Goal: Task Accomplishment & Management: Use online tool/utility

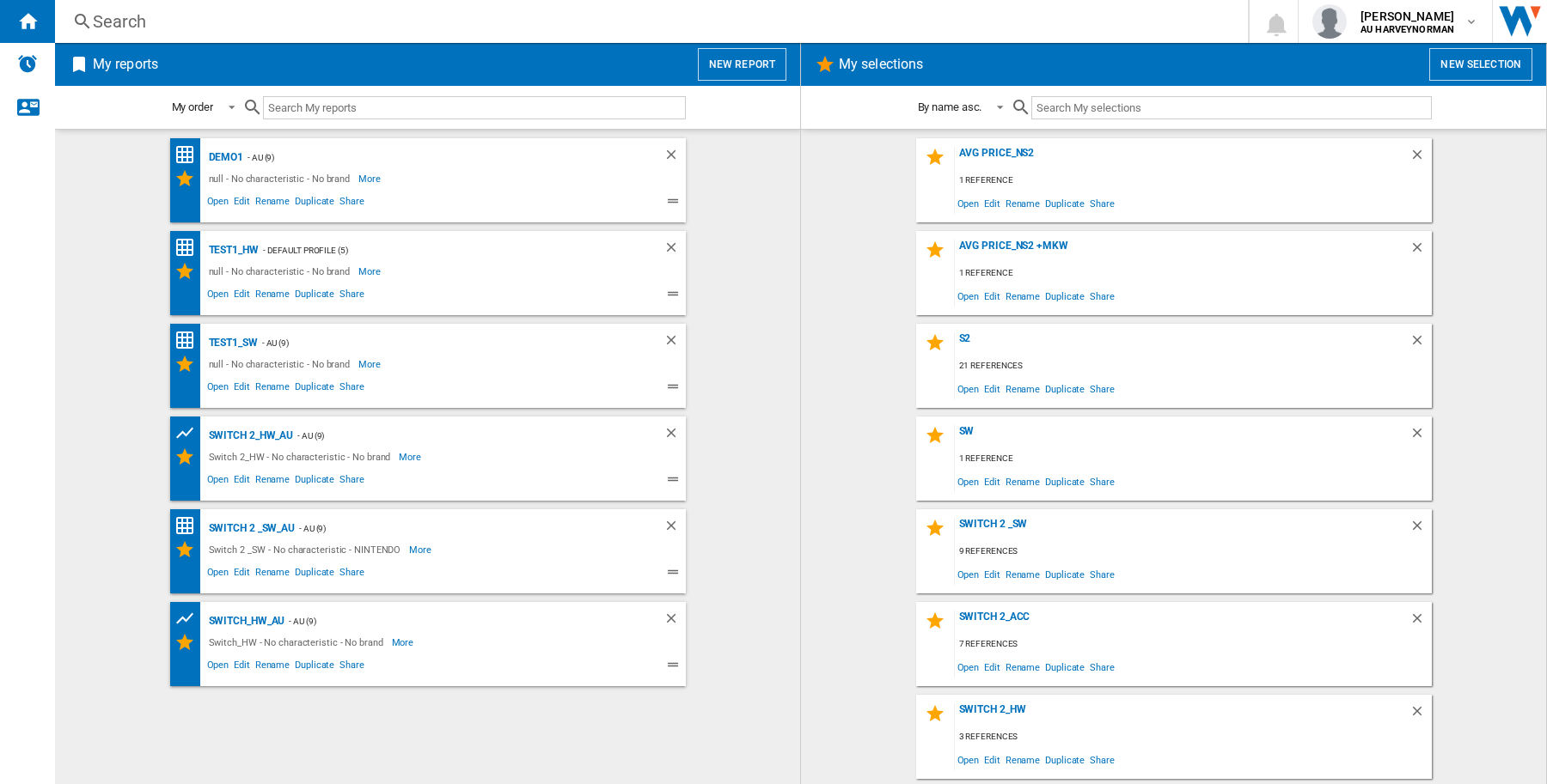
click at [177, 27] on div "Search" at bounding box center [648, 22] width 1110 height 24
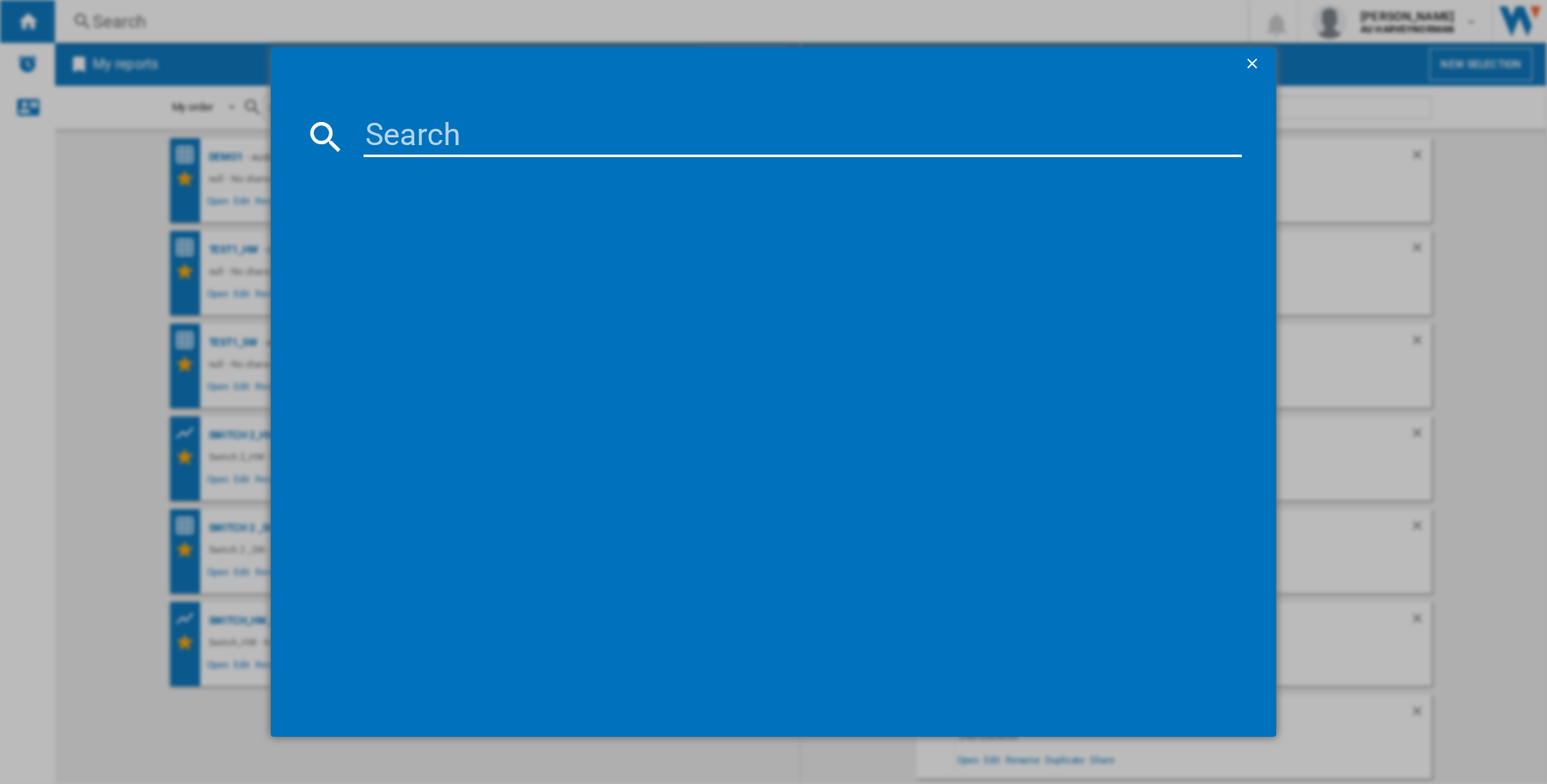
click at [428, 148] on input at bounding box center [803, 136] width 878 height 41
paste input "NINTENDO SANDISK SWITCH2 SDSQXFN256GGN4 256GB"
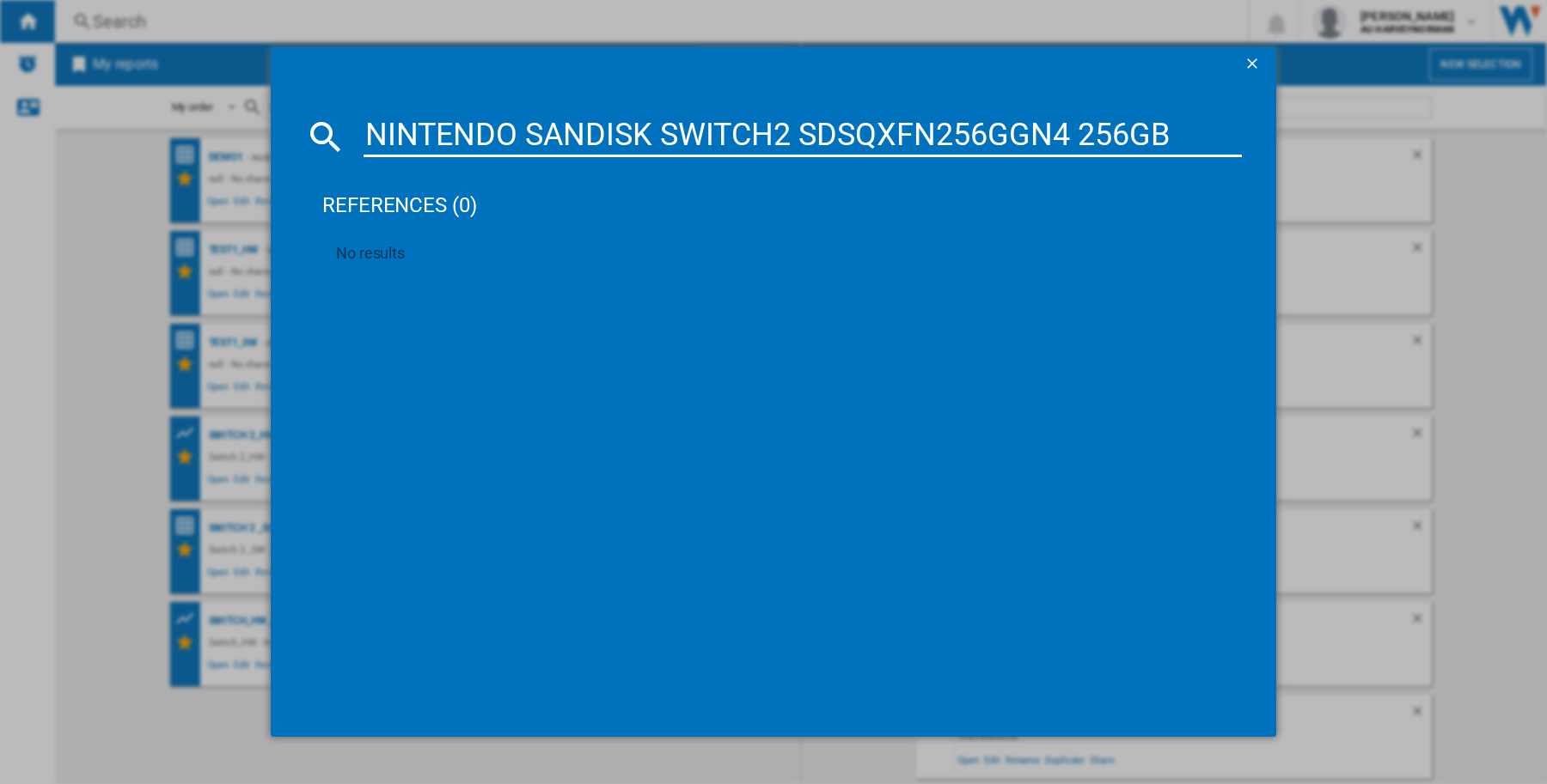
click at [1010, 130] on input "NINTENDO SANDISK SWITCH2 SDSQXFN256GGN4 256GB" at bounding box center [803, 136] width 878 height 41
paste input "INTENDO SWITCH 2 JOY CON WHEEL PAIR BLUE RED"
click at [1010, 130] on input "NINTENDO SANDISK SWITCH2 SDSQXFN256GGN4 256GB" at bounding box center [803, 136] width 878 height 41
click at [703, 135] on input "INTENDO SWITCH 2 JOY CON WHEEL PAIR BLUE RED" at bounding box center [803, 136] width 878 height 41
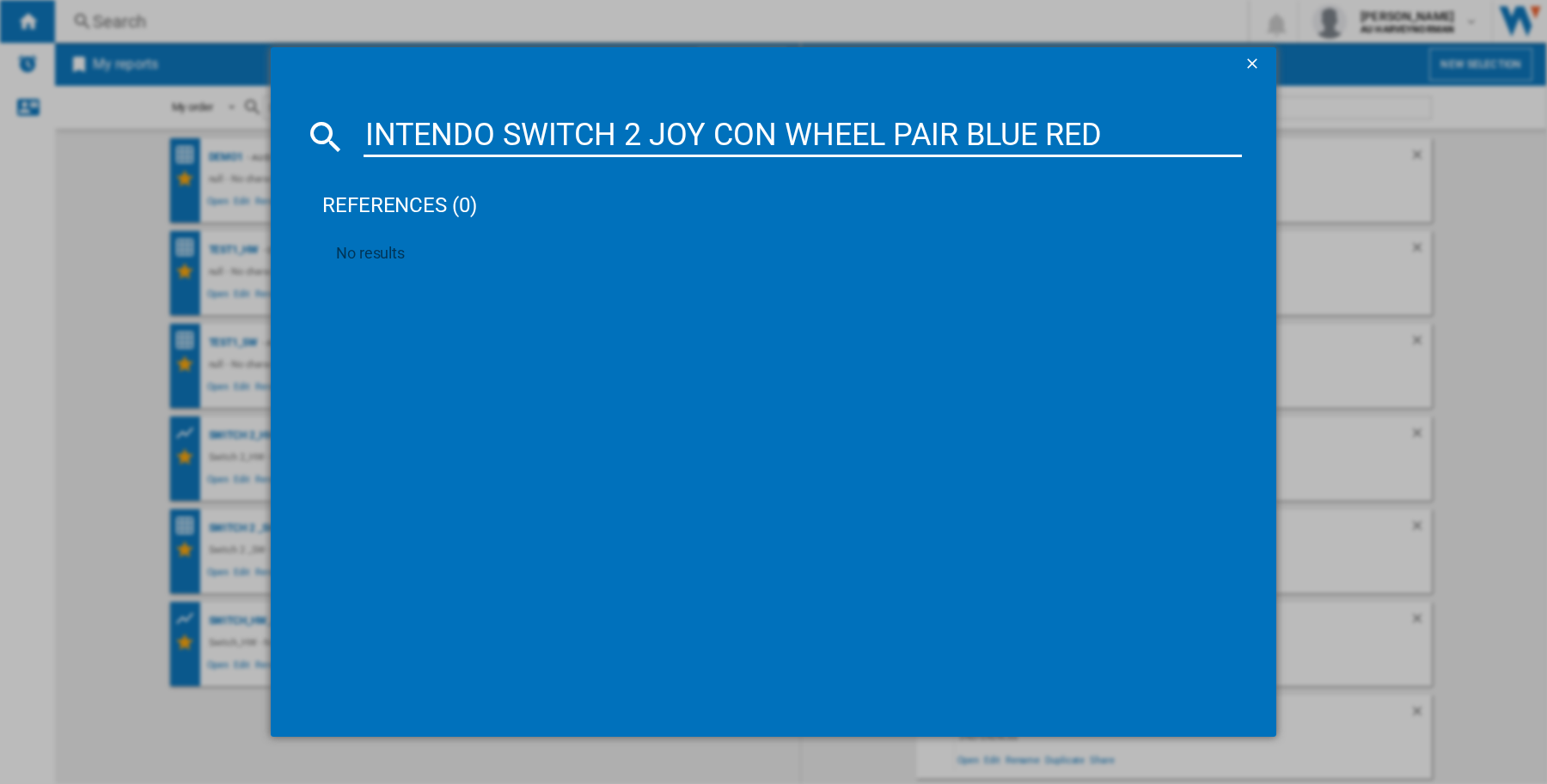
click at [703, 135] on input "INTENDO SWITCH 2 JOY CON WHEEL PAIR BLUE RED" at bounding box center [803, 136] width 878 height 41
paste input "NINTENDO SWITCH2 CAMERA BLACK"
click at [703, 135] on input "NINTENDO SWITCH2 CAMERA BLACK" at bounding box center [803, 136] width 878 height 41
type input "NINTENDO SWITCH2 CAMERA BLACK"
click at [1251, 63] on ng-md-icon "getI18NText('BUTTONS.CLOSE_DIALOG')" at bounding box center [1254, 65] width 21 height 21
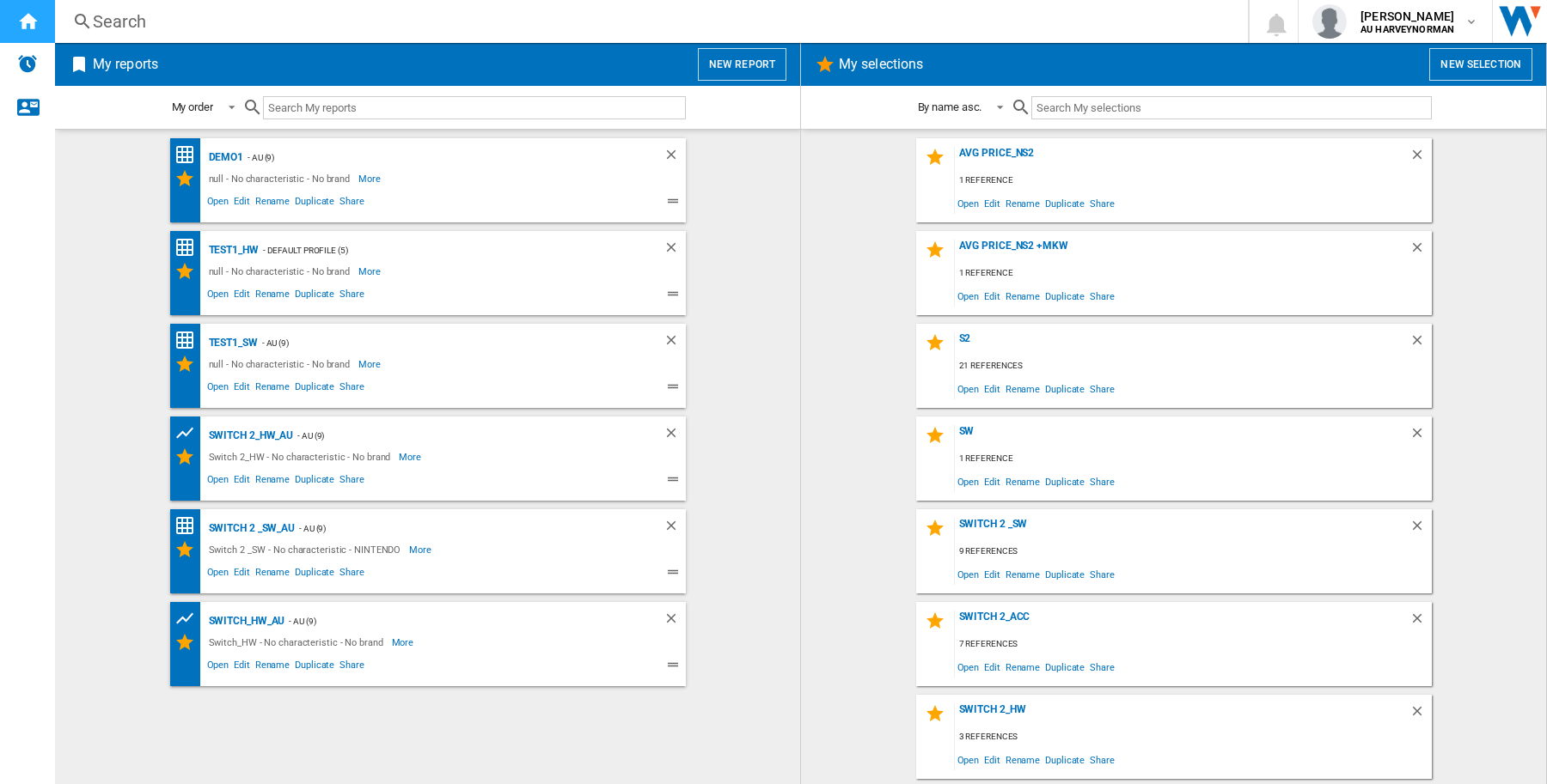
click at [27, 30] on ng-md-icon "Home" at bounding box center [28, 21] width 21 height 21
click at [745, 77] on button "New report" at bounding box center [743, 64] width 89 height 33
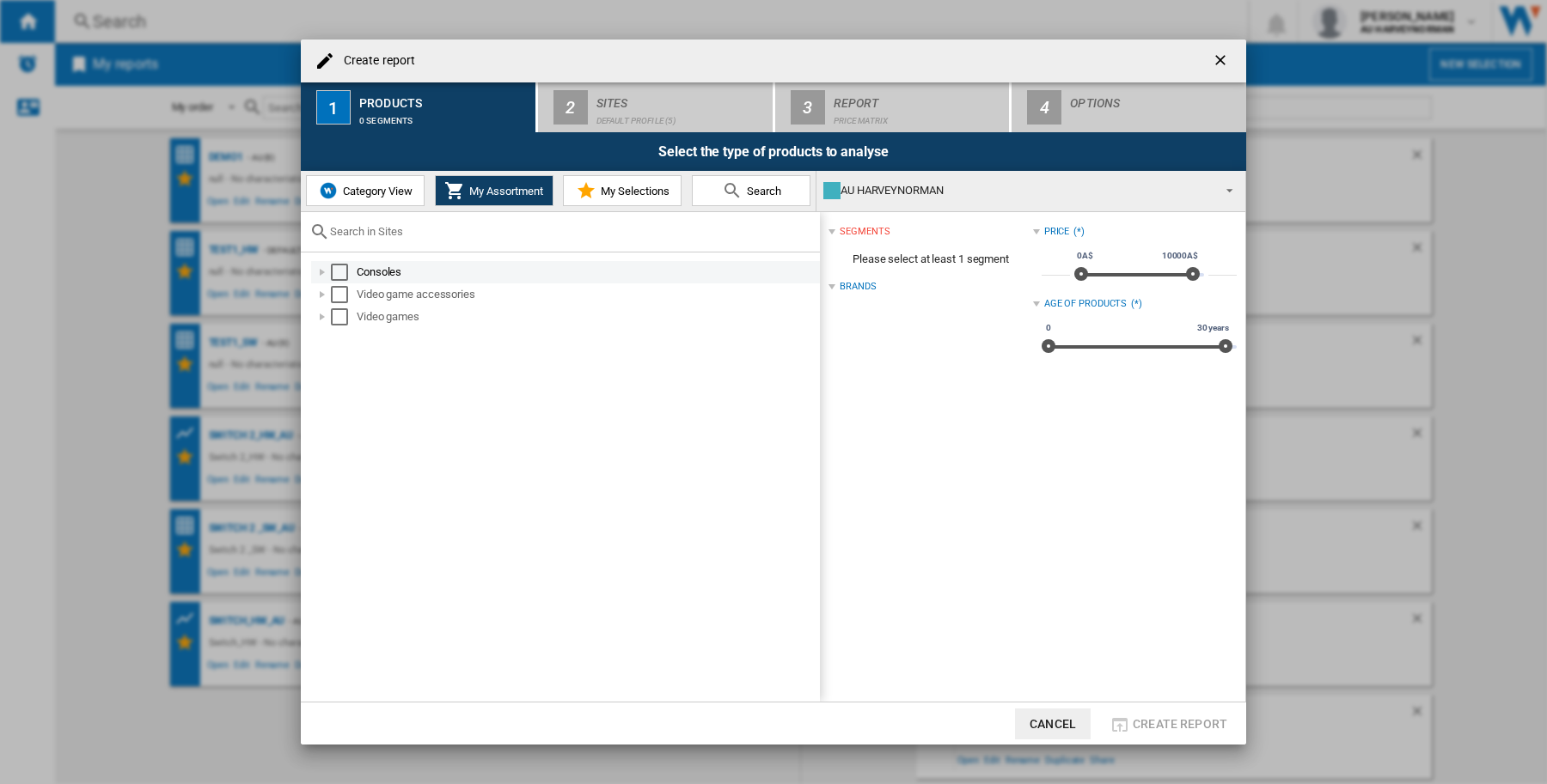
click at [332, 266] on div "Select" at bounding box center [340, 272] width 17 height 17
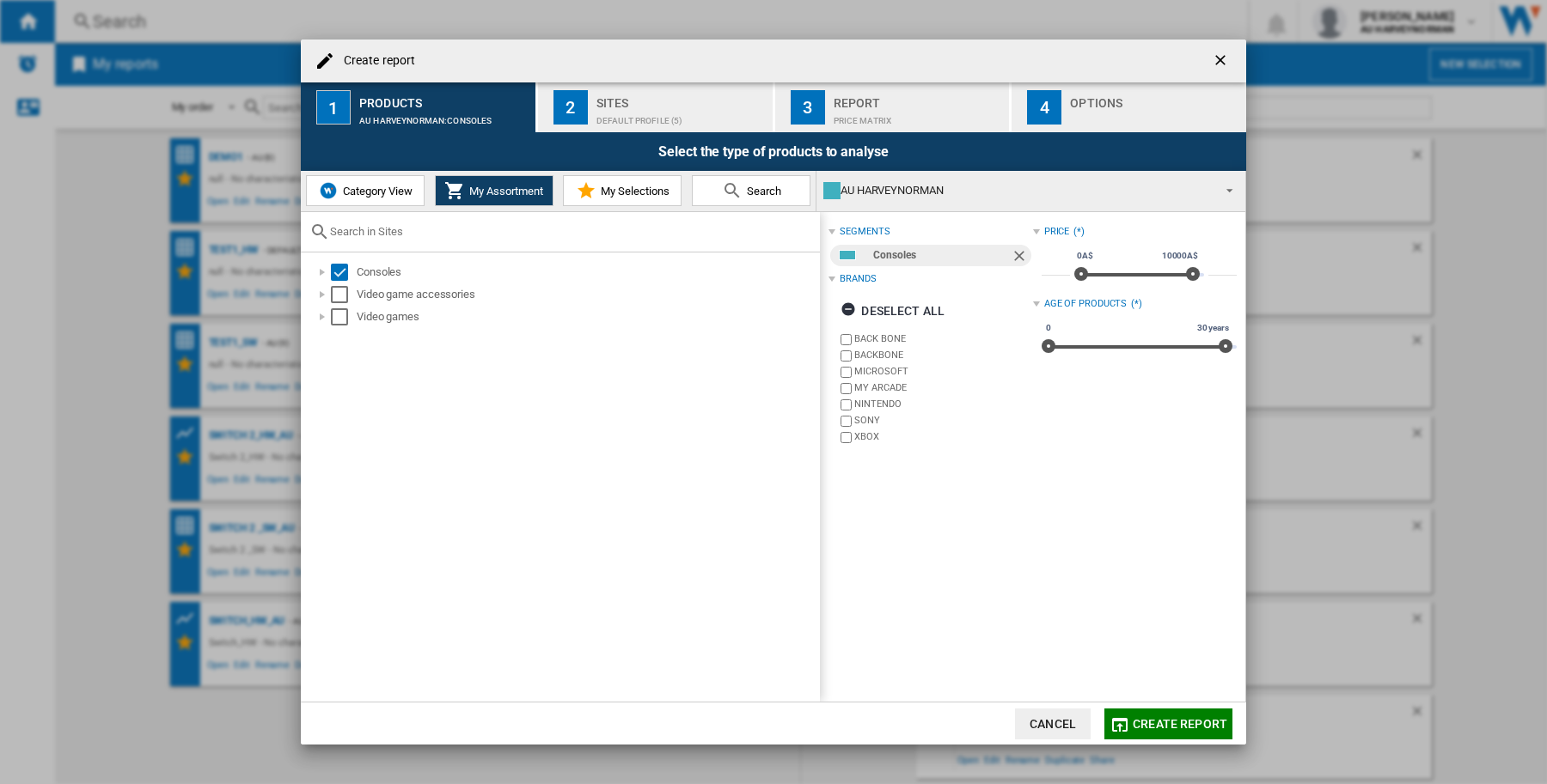
click at [698, 112] on div "Default profile (5)" at bounding box center [681, 116] width 170 height 18
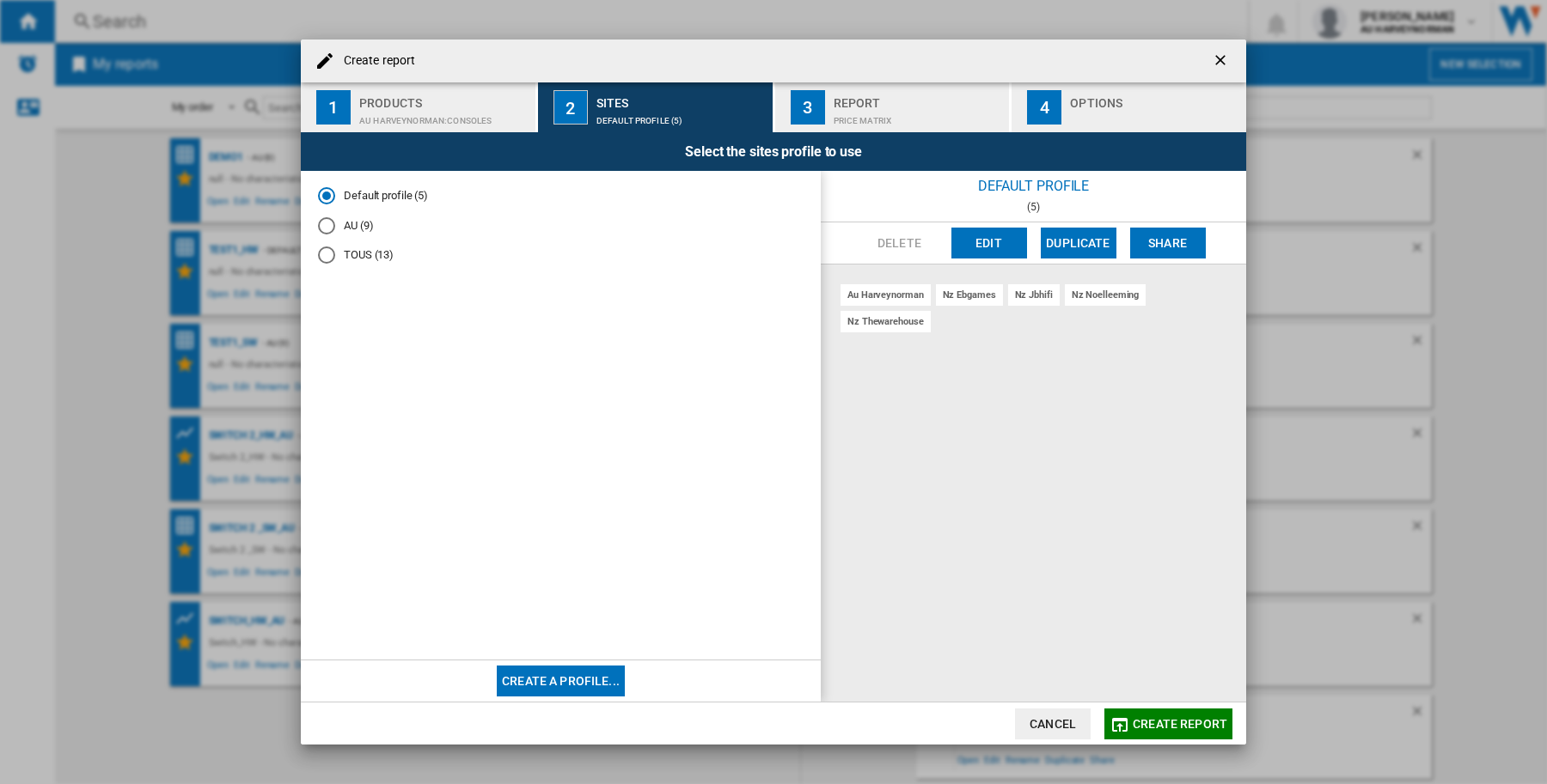
click at [358, 225] on md-radio-button "AU (9)" at bounding box center [561, 225] width 485 height 17
click at [1177, 730] on button "Create report" at bounding box center [1168, 724] width 128 height 31
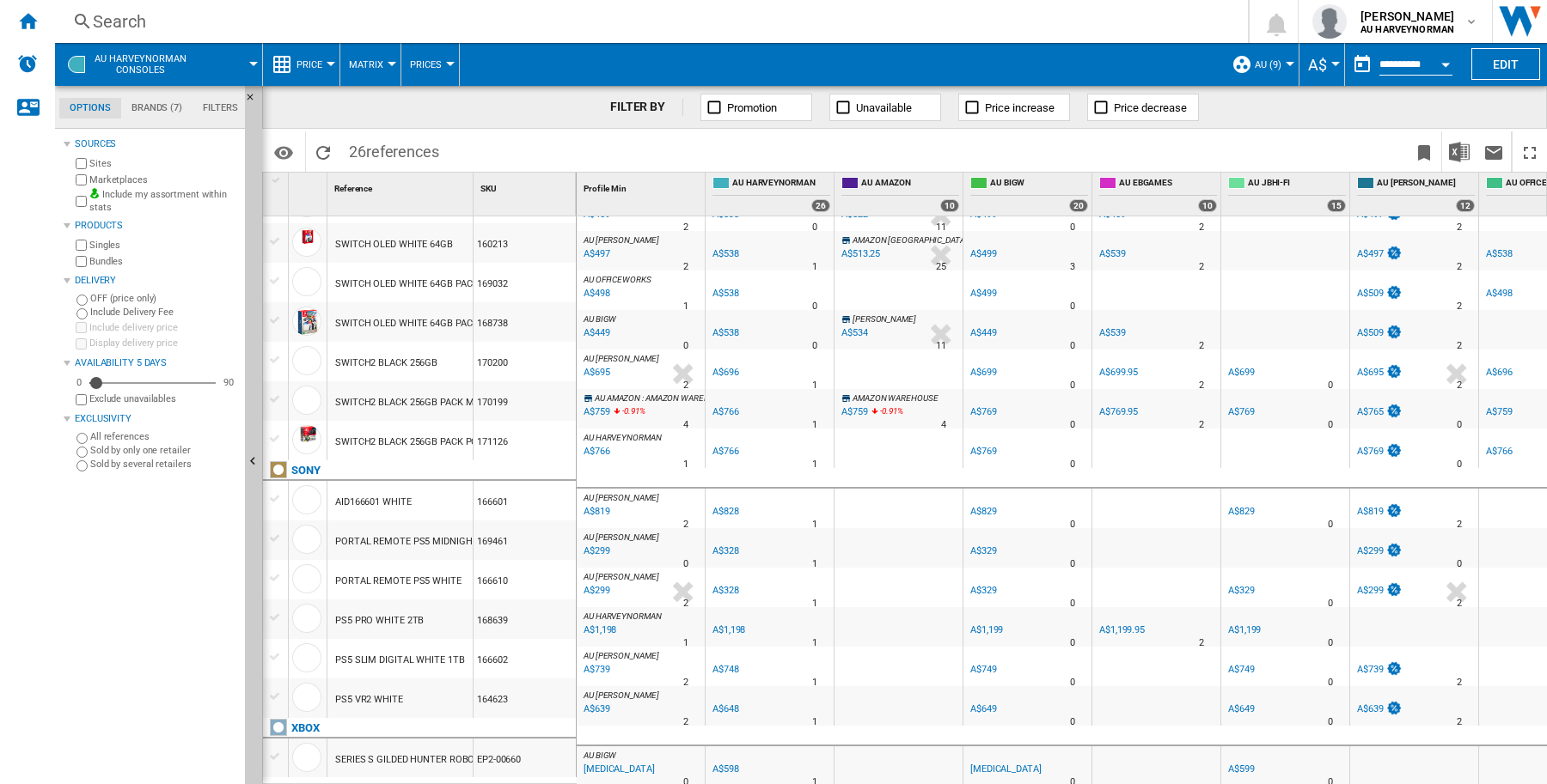
scroll to position [591, 0]
